Goal: Check status

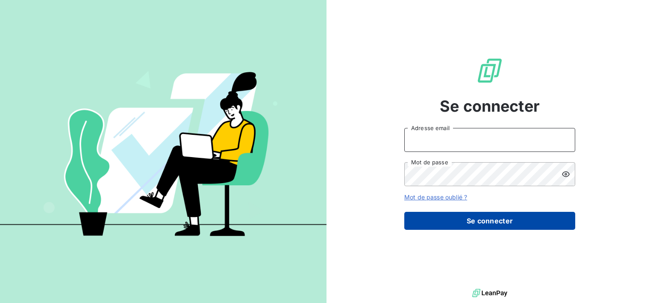
type input "[EMAIL_ADDRESS][DOMAIN_NAME]"
click at [464, 224] on button "Se connecter" at bounding box center [489, 221] width 171 height 18
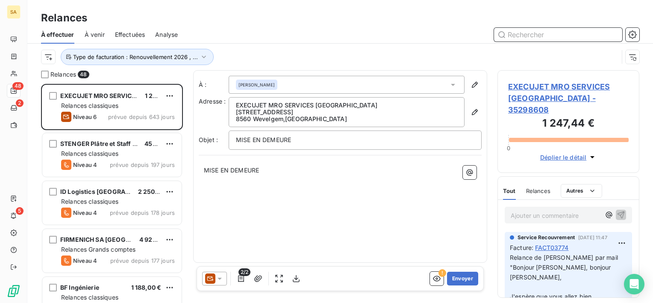
click at [130, 34] on span "Effectuées" at bounding box center [130, 34] width 30 height 9
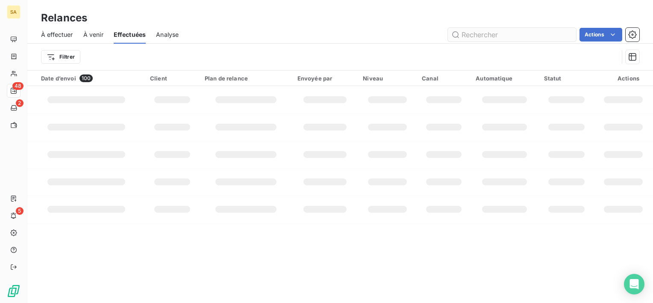
click at [506, 31] on input "text" at bounding box center [512, 35] width 128 height 14
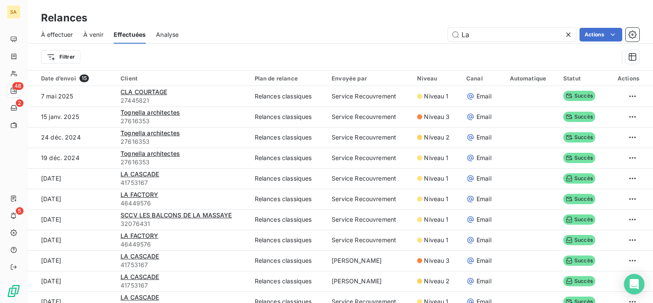
type input "L"
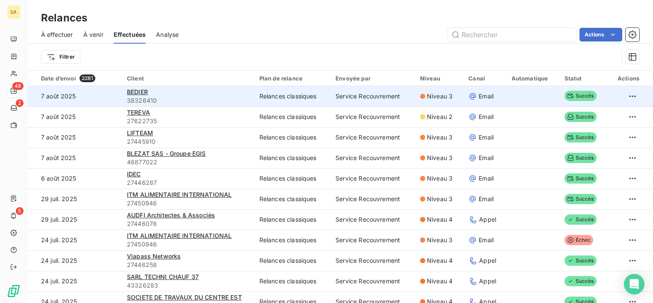
click at [141, 97] on span "38326410" at bounding box center [188, 100] width 122 height 9
